Goal: Navigation & Orientation: Go to known website

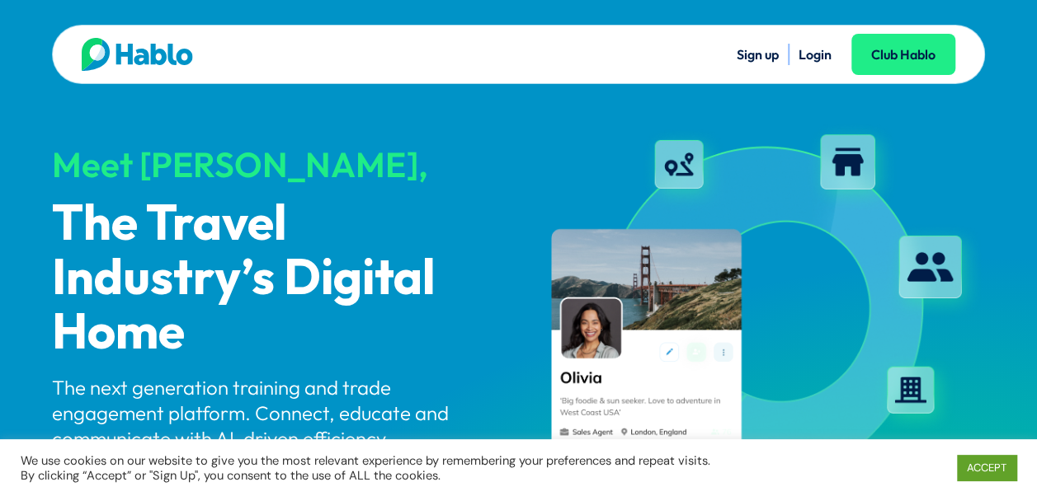
click at [807, 46] on link "Login" at bounding box center [814, 54] width 33 height 16
click at [809, 53] on link "Login" at bounding box center [814, 54] width 33 height 16
click at [816, 54] on link "Login" at bounding box center [814, 54] width 33 height 16
